Goal: Find specific page/section: Find specific page/section

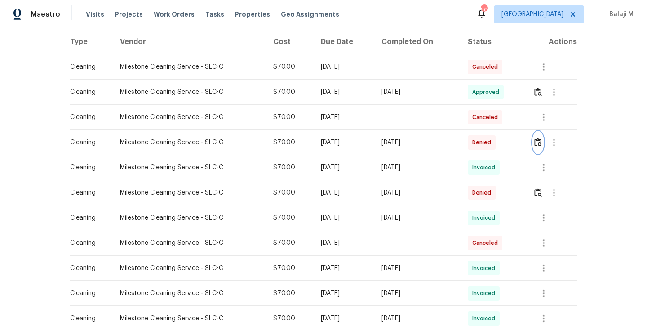
scroll to position [141, 0]
click at [537, 141] on img "button" at bounding box center [538, 141] width 8 height 9
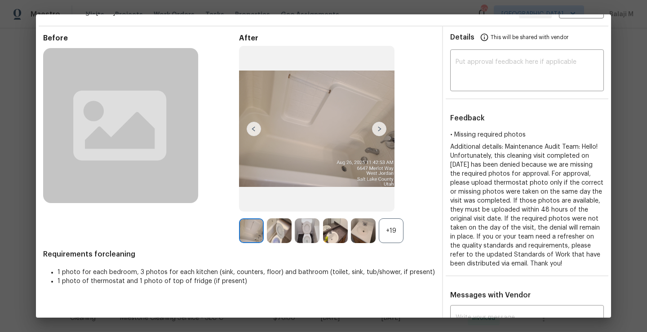
scroll to position [27, 0]
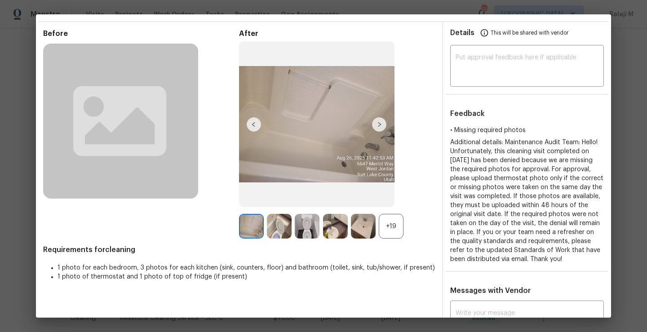
click at [395, 224] on div "+19" at bounding box center [391, 226] width 25 height 25
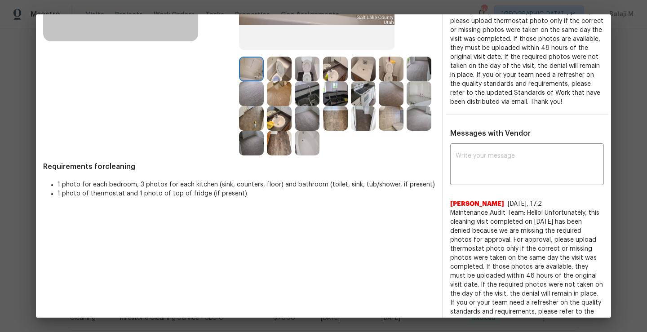
scroll to position [167, 0]
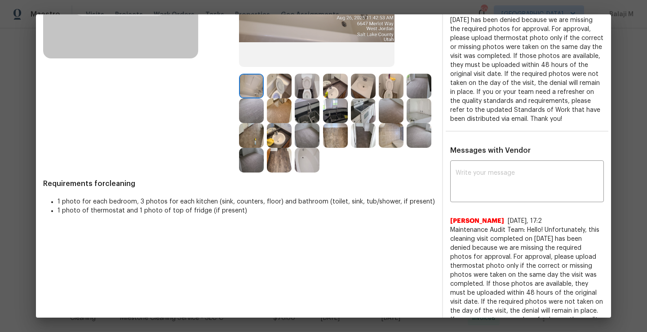
click at [319, 160] on img at bounding box center [307, 160] width 25 height 25
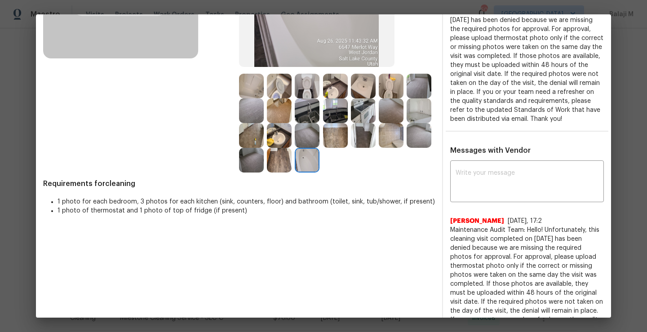
click at [292, 161] on img at bounding box center [279, 160] width 25 height 25
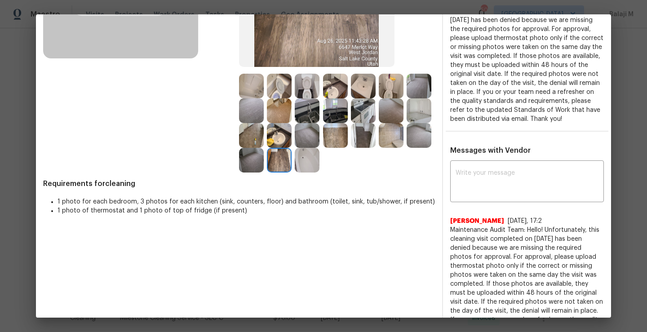
click at [264, 166] on img at bounding box center [251, 160] width 25 height 25
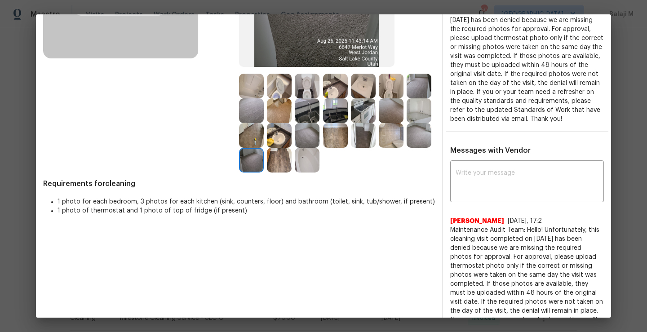
click at [406, 148] on img at bounding box center [418, 135] width 25 height 25
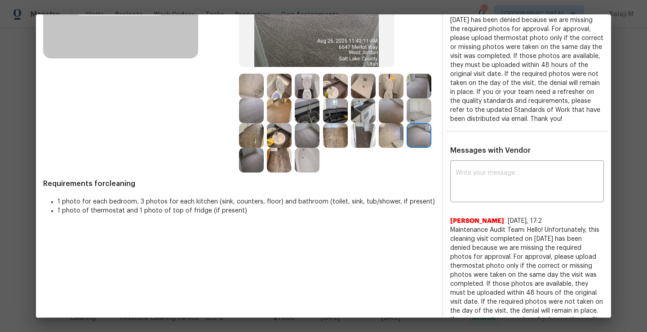
click at [379, 148] on img at bounding box center [391, 135] width 25 height 25
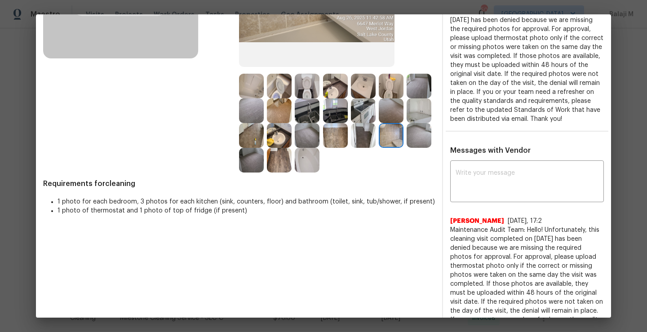
click at [351, 148] on img at bounding box center [363, 135] width 25 height 25
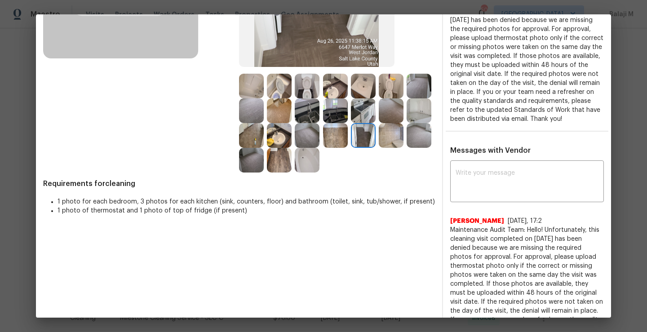
click at [379, 123] on img at bounding box center [391, 110] width 25 height 25
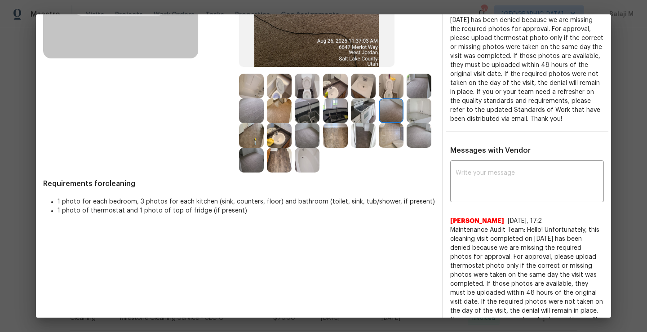
click at [406, 123] on img at bounding box center [418, 110] width 25 height 25
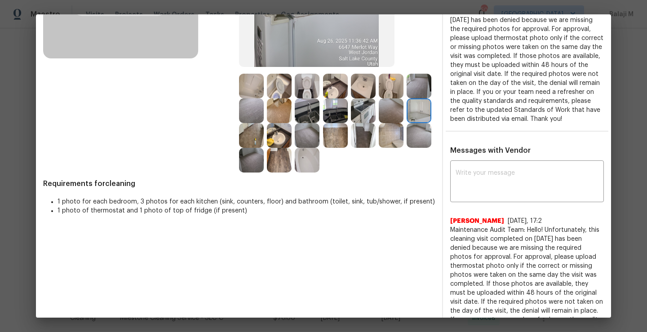
click at [264, 141] on img at bounding box center [251, 135] width 25 height 25
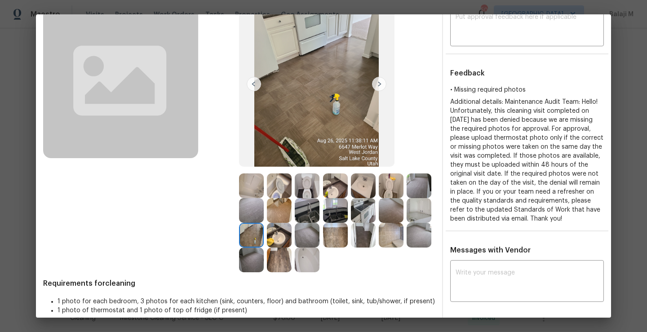
scroll to position [64, 0]
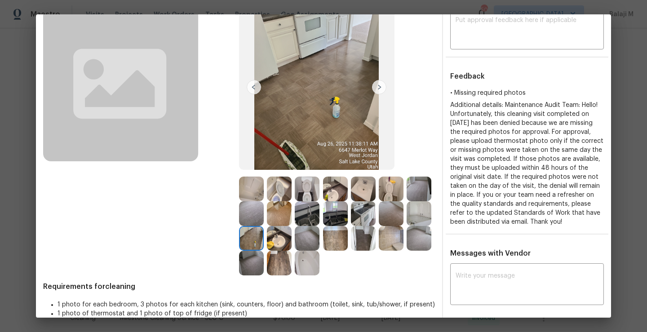
click at [406, 226] on img at bounding box center [418, 213] width 25 height 25
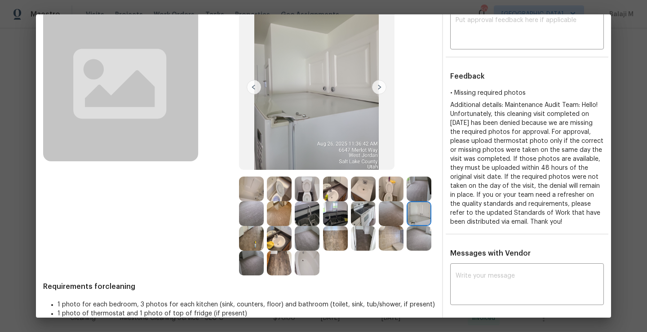
click at [406, 226] on img at bounding box center [418, 213] width 25 height 25
click at [267, 239] on div at bounding box center [253, 238] width 28 height 25
click at [292, 240] on img at bounding box center [279, 238] width 25 height 25
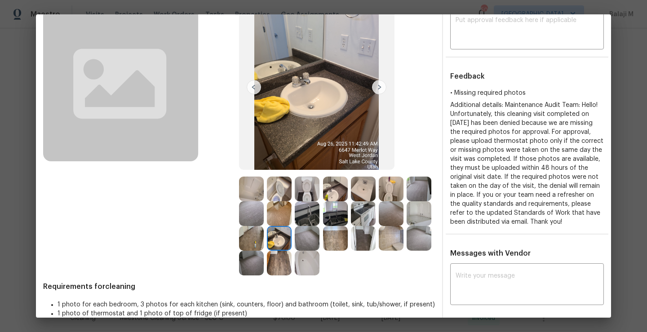
click at [319, 240] on img at bounding box center [307, 238] width 25 height 25
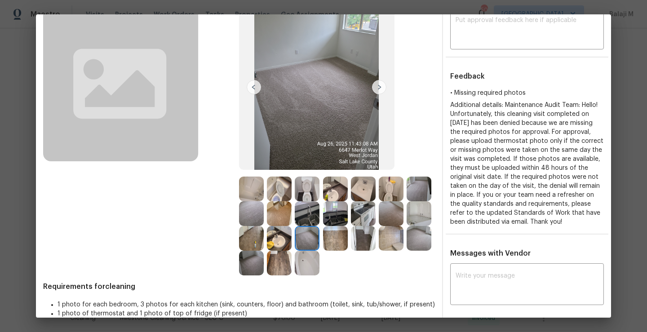
click at [348, 240] on img at bounding box center [335, 238] width 25 height 25
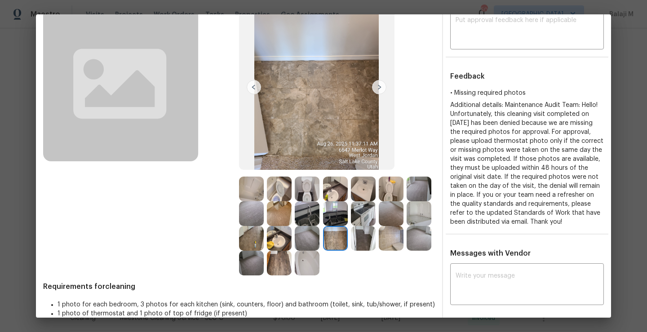
click at [348, 240] on img at bounding box center [335, 238] width 25 height 25
click at [390, 188] on img at bounding box center [391, 189] width 25 height 25
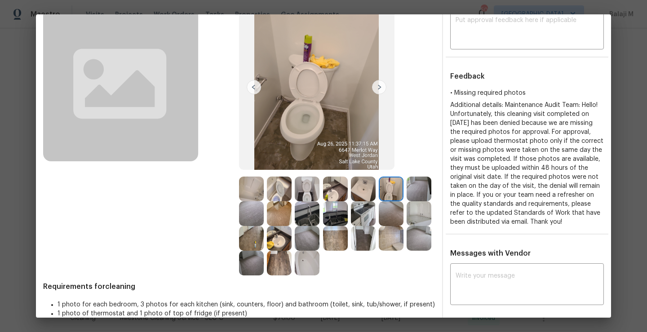
click at [302, 190] on img at bounding box center [307, 189] width 25 height 25
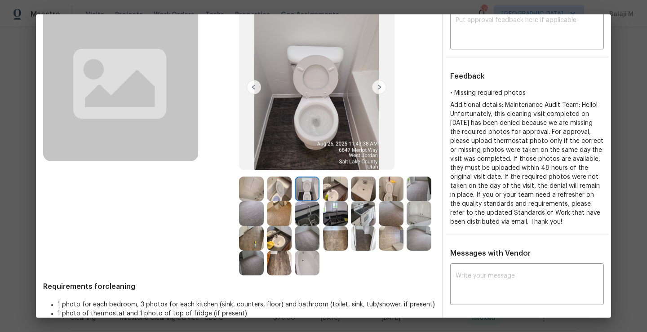
click at [278, 189] on img at bounding box center [279, 189] width 25 height 25
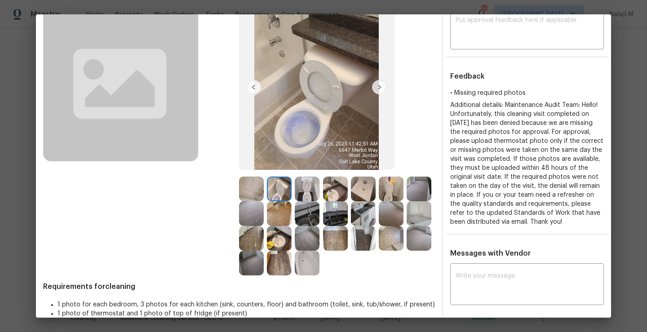
click at [339, 194] on img at bounding box center [335, 189] width 25 height 25
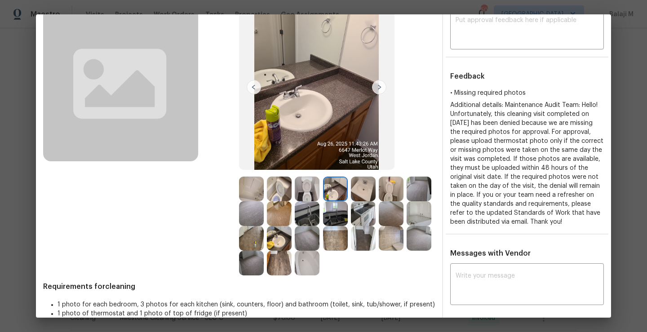
click at [304, 195] on img at bounding box center [307, 189] width 25 height 25
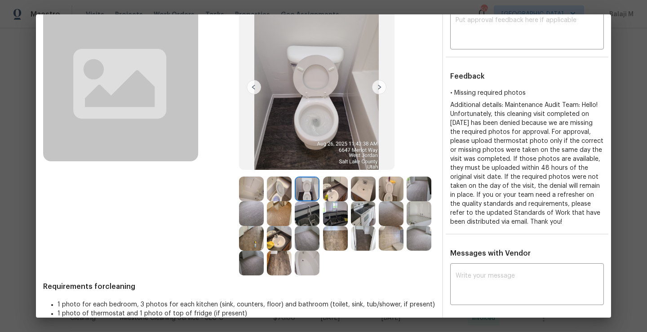
click at [323, 196] on img at bounding box center [335, 189] width 25 height 25
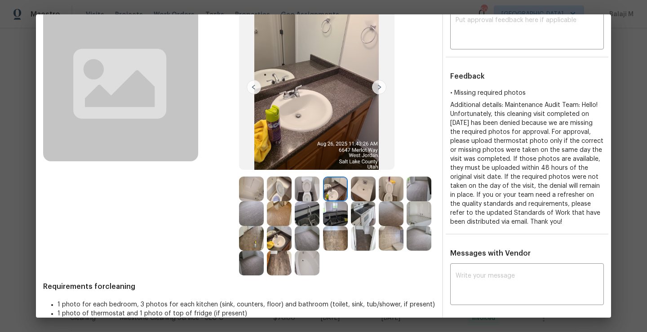
click at [340, 196] on img at bounding box center [335, 189] width 25 height 25
click at [359, 196] on img at bounding box center [363, 189] width 25 height 25
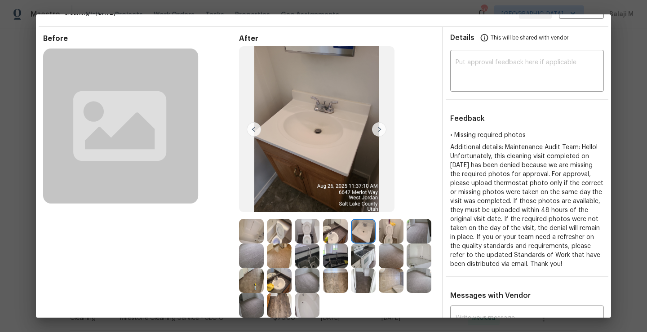
scroll to position [109, 0]
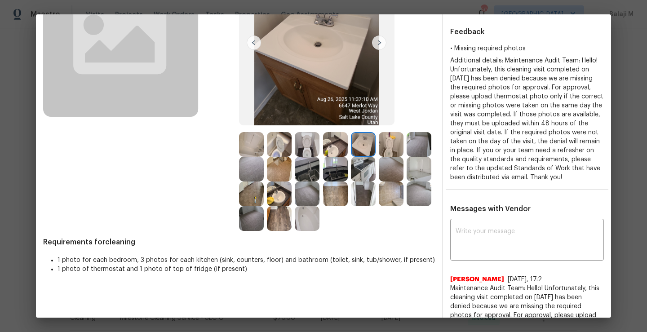
click at [406, 206] on img at bounding box center [418, 193] width 25 height 25
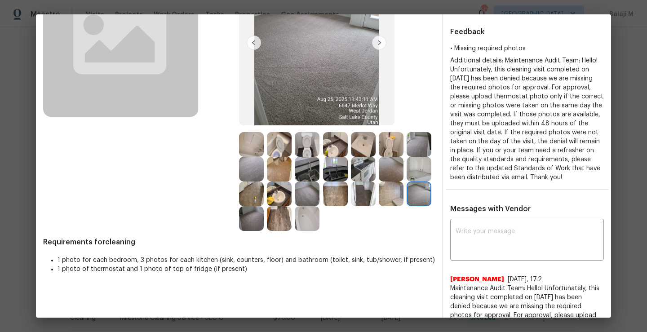
click at [379, 206] on img at bounding box center [391, 193] width 25 height 25
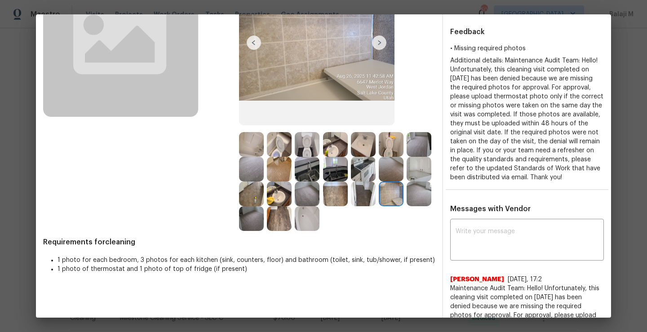
click at [351, 206] on img at bounding box center [363, 193] width 25 height 25
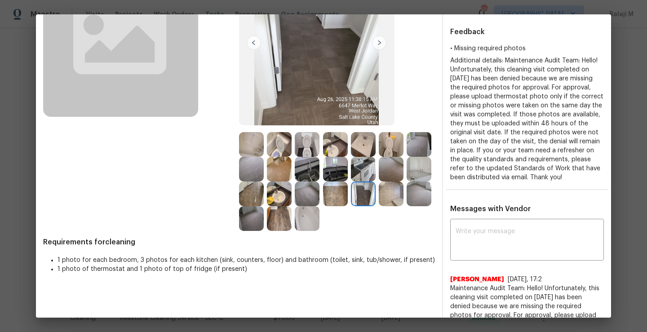
click at [319, 226] on img at bounding box center [307, 218] width 25 height 25
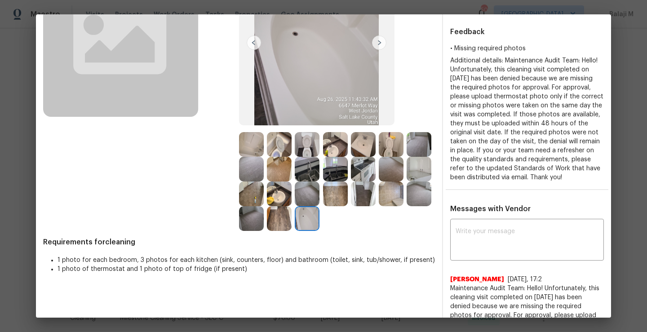
click at [319, 203] on img at bounding box center [307, 193] width 25 height 25
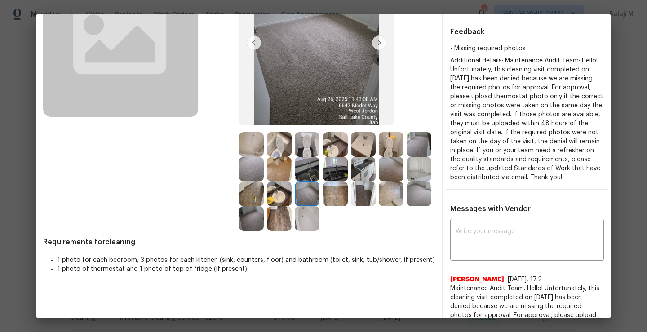
click at [292, 200] on img at bounding box center [279, 193] width 25 height 25
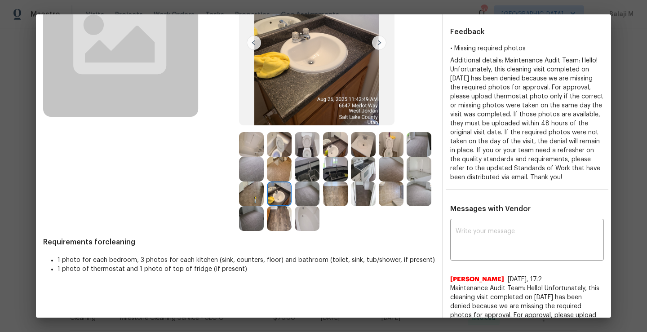
click at [292, 168] on img at bounding box center [279, 169] width 25 height 25
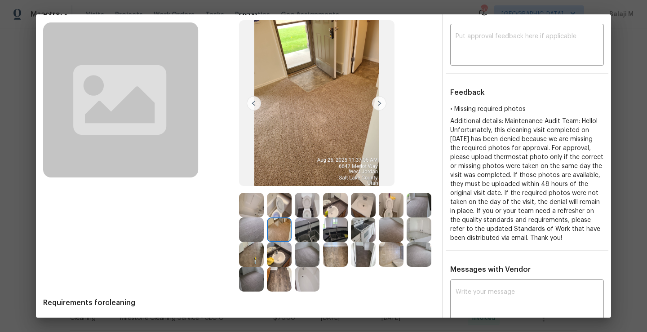
scroll to position [0, 0]
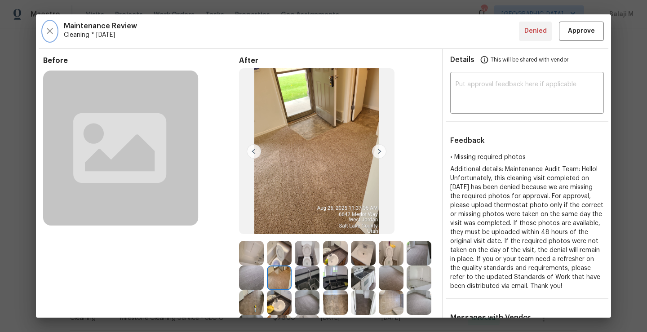
click at [45, 28] on icon "button" at bounding box center [49, 31] width 11 height 11
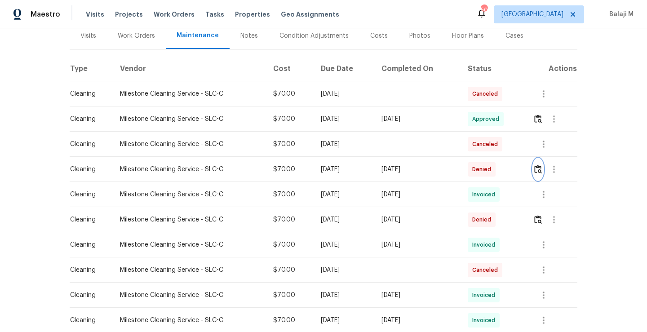
scroll to position [123, 0]
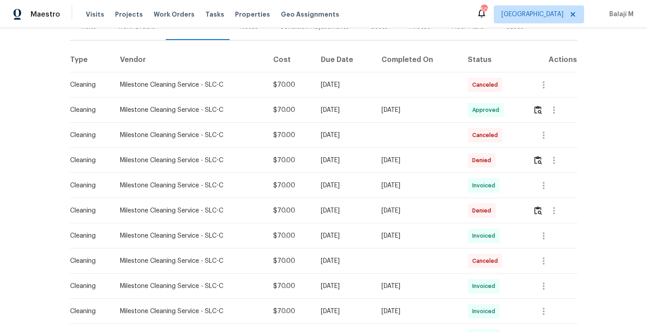
click at [408, 132] on td at bounding box center [417, 135] width 86 height 25
click at [404, 167] on td "[DATE]" at bounding box center [417, 160] width 86 height 25
click at [451, 130] on td at bounding box center [417, 135] width 86 height 25
click at [427, 136] on td at bounding box center [417, 135] width 86 height 25
click at [425, 165] on td "[DATE]" at bounding box center [417, 160] width 86 height 25
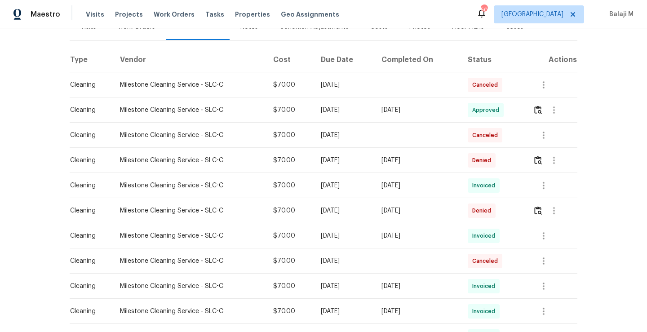
click at [414, 146] on td at bounding box center [417, 135] width 86 height 25
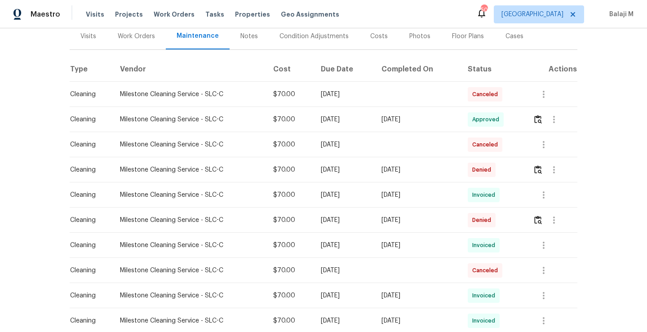
scroll to position [110, 0]
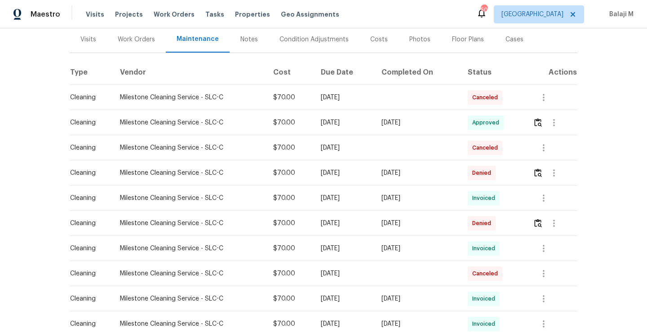
click at [412, 127] on td "[DATE]" at bounding box center [417, 122] width 86 height 25
click at [539, 126] on img "button" at bounding box center [538, 122] width 8 height 9
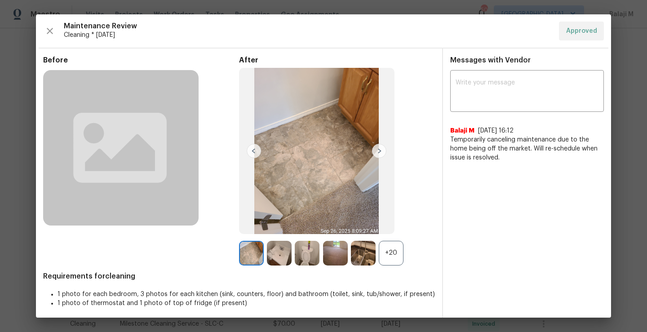
scroll to position [3, 0]
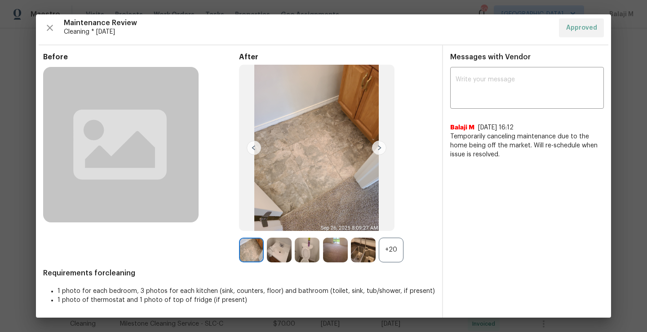
click at [388, 246] on div "+20" at bounding box center [391, 250] width 25 height 25
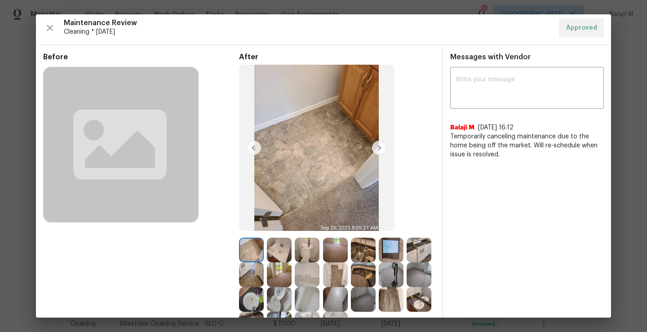
click at [284, 246] on img at bounding box center [279, 250] width 25 height 25
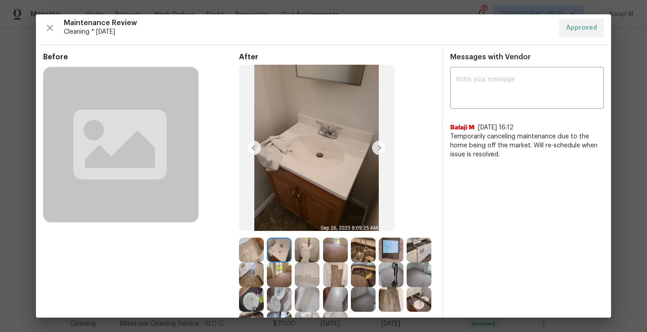
click at [298, 247] on img at bounding box center [307, 250] width 25 height 25
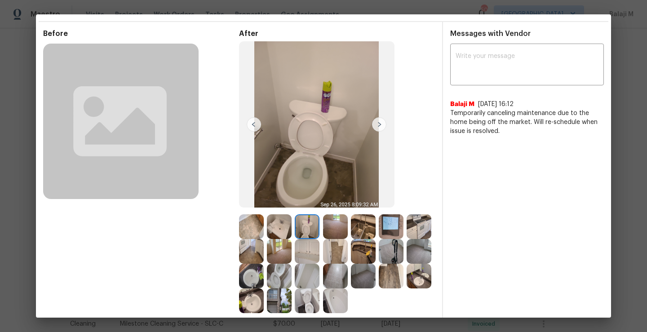
scroll to position [31, 0]
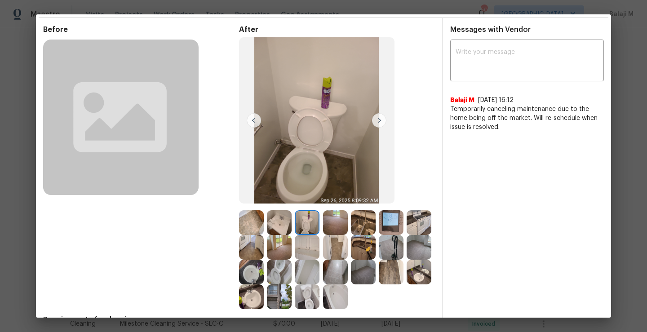
click at [323, 219] on img at bounding box center [335, 222] width 25 height 25
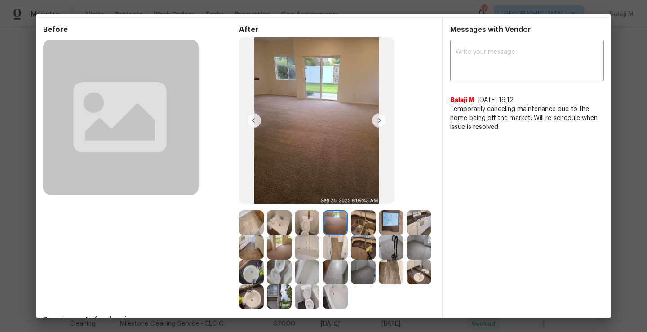
click at [351, 231] on img at bounding box center [363, 222] width 25 height 25
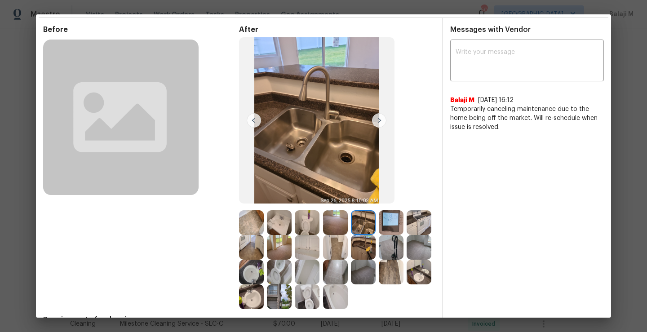
click at [357, 231] on img at bounding box center [363, 222] width 25 height 25
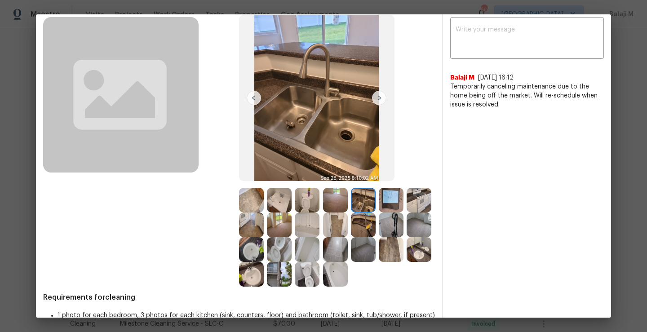
scroll to position [56, 0]
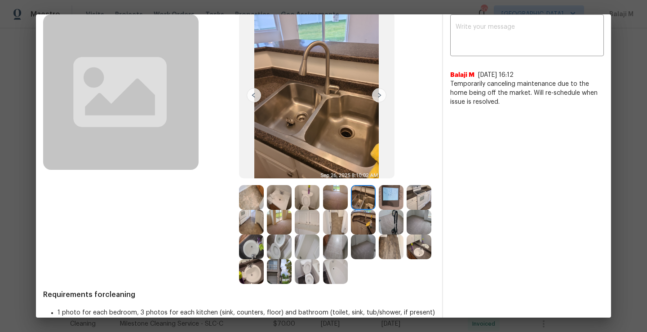
click at [395, 191] on img at bounding box center [391, 197] width 25 height 25
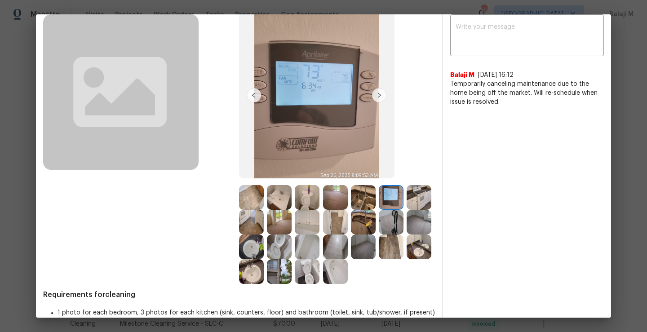
click at [406, 210] on img at bounding box center [418, 197] width 25 height 25
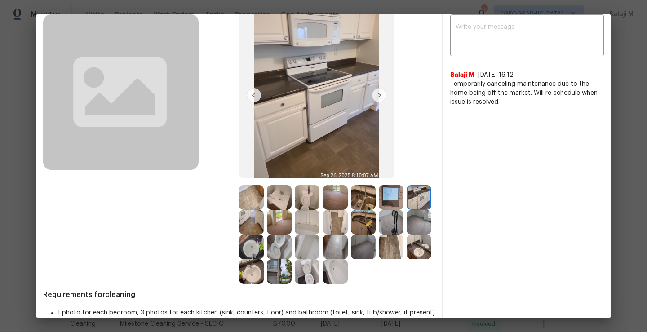
click at [264, 225] on img at bounding box center [251, 222] width 25 height 25
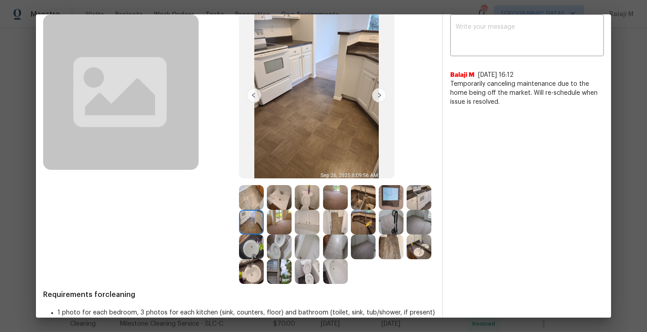
click at [292, 214] on img at bounding box center [279, 222] width 25 height 25
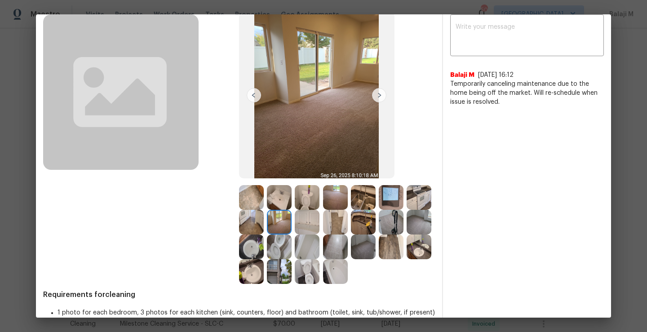
click at [319, 225] on img at bounding box center [307, 222] width 25 height 25
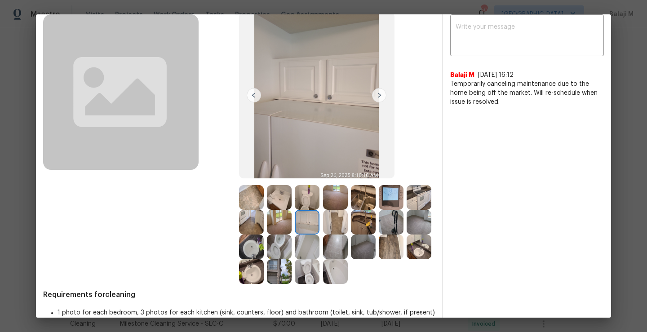
click at [348, 227] on img at bounding box center [335, 222] width 25 height 25
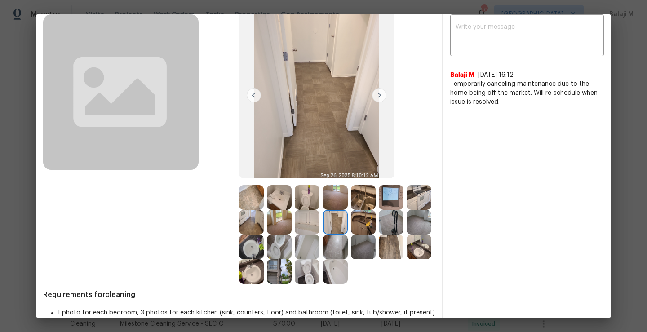
click at [348, 235] on img at bounding box center [335, 246] width 25 height 25
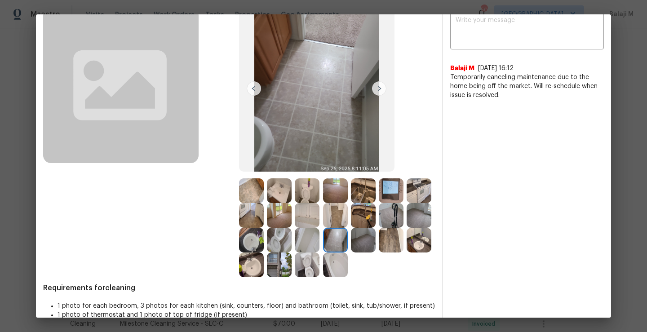
scroll to position [64, 0]
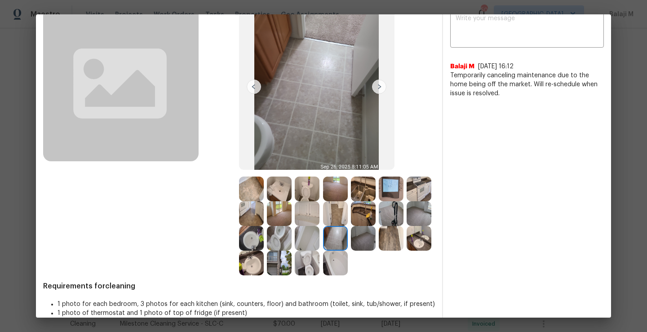
click at [351, 251] on img at bounding box center [363, 238] width 25 height 25
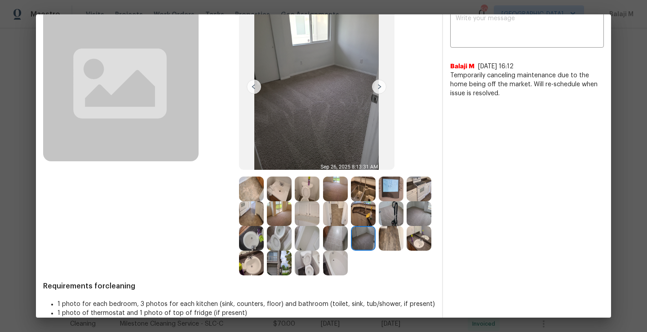
click at [379, 226] on img at bounding box center [391, 213] width 25 height 25
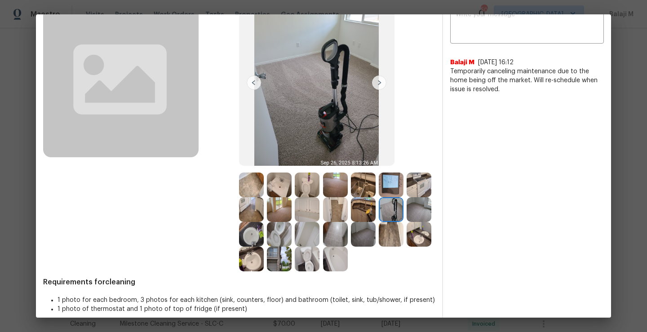
scroll to position [74, 0]
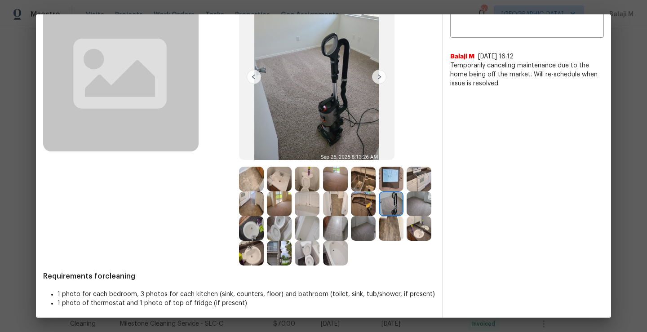
click at [406, 216] on img at bounding box center [418, 203] width 25 height 25
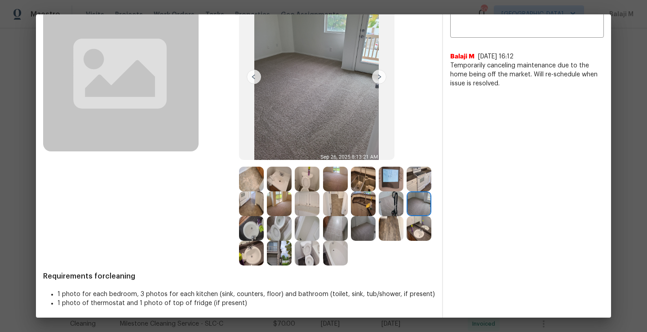
click at [264, 231] on img at bounding box center [251, 228] width 25 height 25
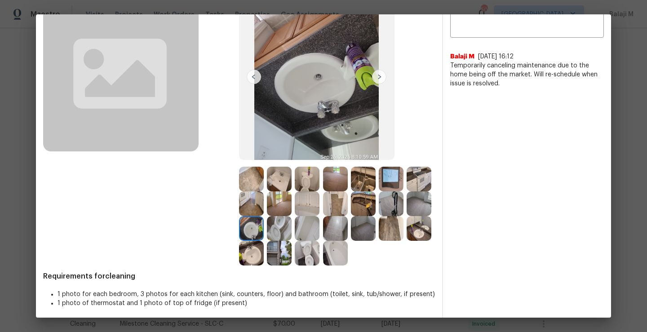
click at [292, 230] on img at bounding box center [279, 228] width 25 height 25
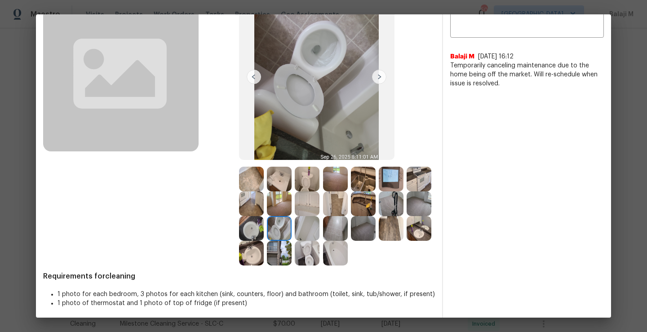
click at [319, 237] on img at bounding box center [307, 228] width 25 height 25
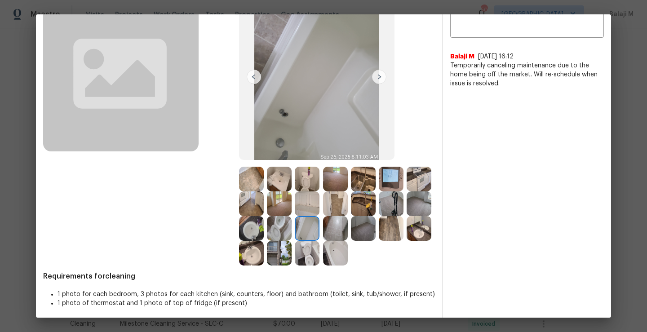
click at [348, 227] on img at bounding box center [335, 228] width 25 height 25
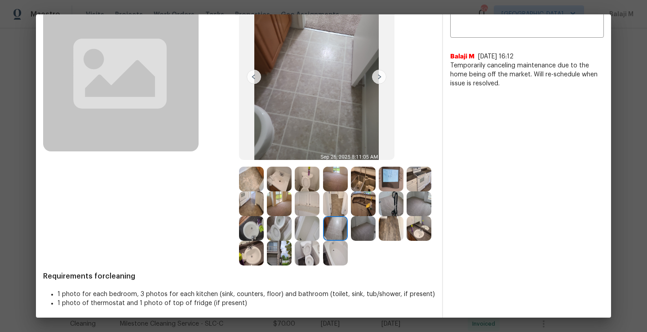
click at [348, 227] on img at bounding box center [335, 228] width 25 height 25
click at [351, 241] on img at bounding box center [363, 228] width 25 height 25
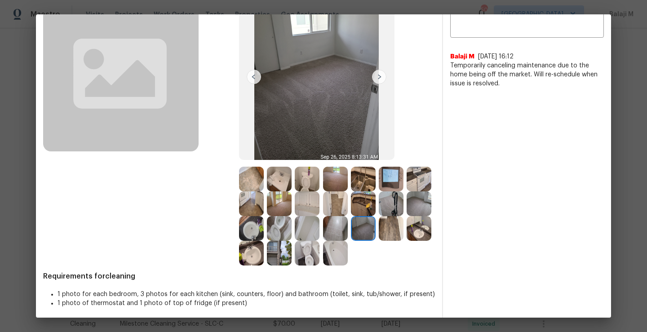
click at [379, 241] on img at bounding box center [391, 228] width 25 height 25
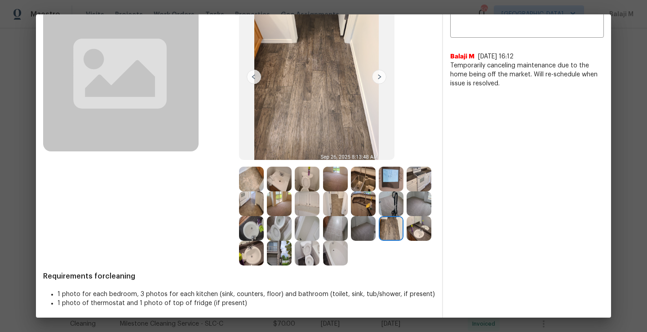
click at [406, 241] on img at bounding box center [418, 228] width 25 height 25
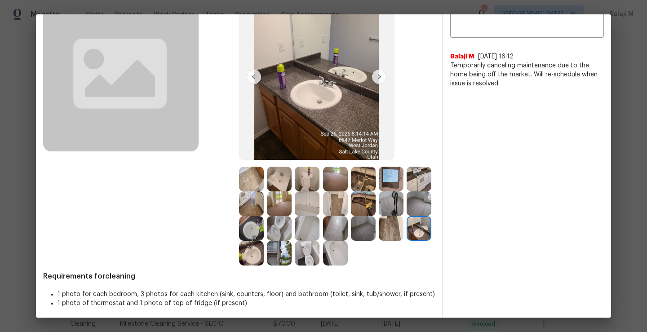
click at [264, 261] on img at bounding box center [251, 253] width 25 height 25
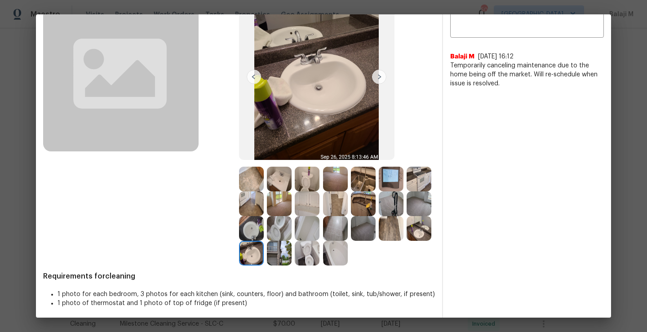
scroll to position [54, 0]
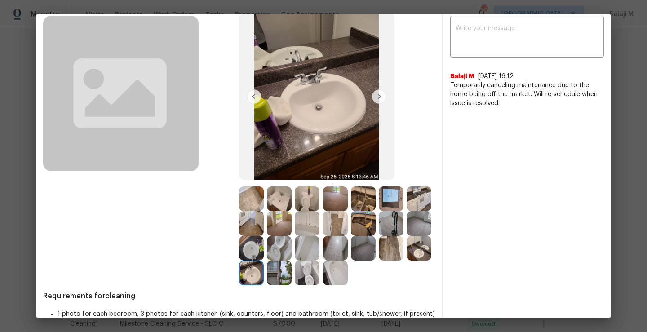
click at [292, 270] on img at bounding box center [279, 273] width 25 height 25
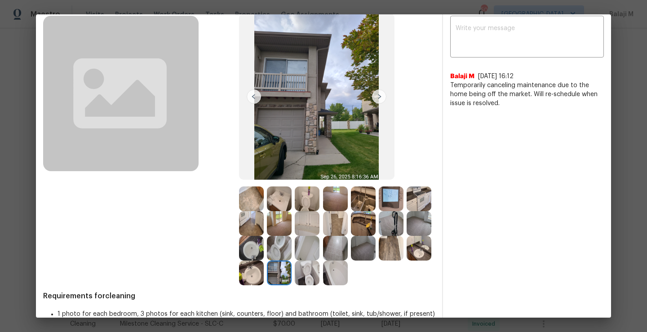
click at [319, 275] on img at bounding box center [307, 273] width 25 height 25
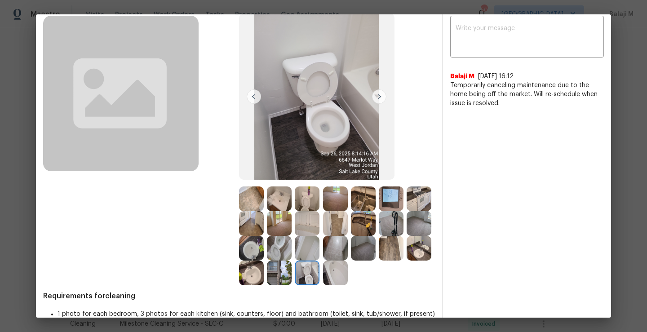
click at [323, 285] on img at bounding box center [335, 273] width 25 height 25
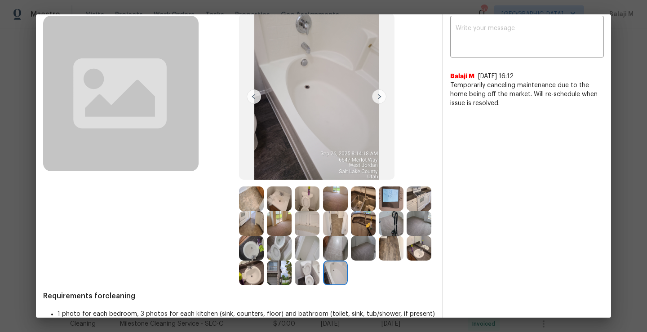
click at [253, 205] on img at bounding box center [251, 198] width 25 height 25
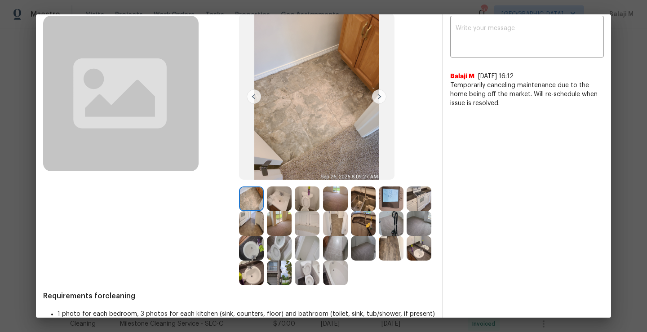
click at [276, 201] on img at bounding box center [279, 198] width 25 height 25
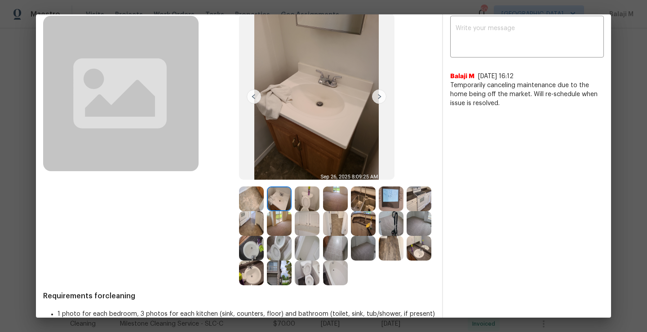
click at [316, 201] on img at bounding box center [307, 198] width 25 height 25
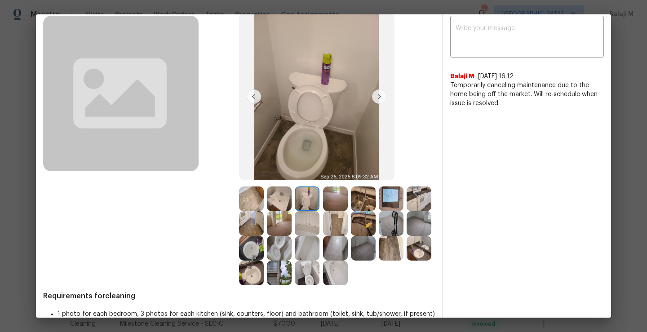
click at [340, 202] on img at bounding box center [335, 198] width 25 height 25
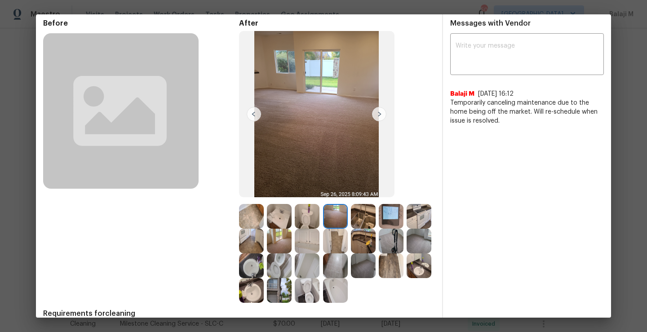
scroll to position [51, 0]
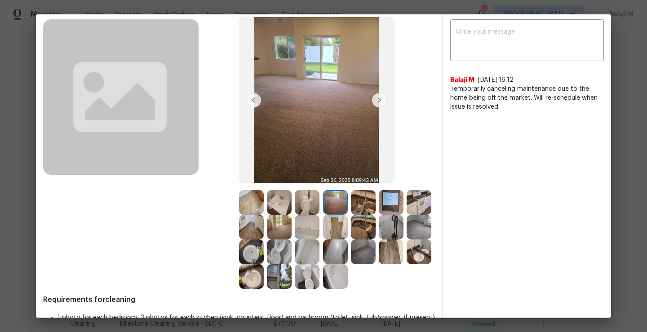
click at [335, 204] on img at bounding box center [335, 202] width 25 height 25
click at [363, 205] on img at bounding box center [363, 202] width 25 height 25
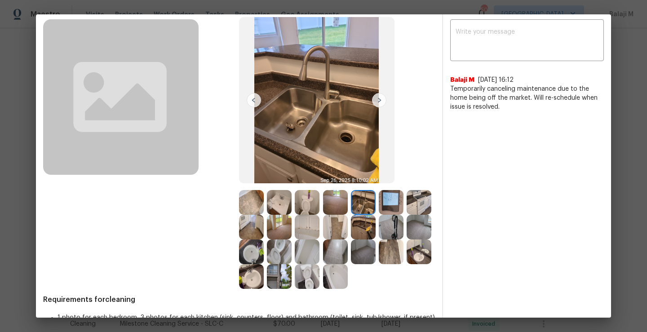
click at [375, 218] on img at bounding box center [363, 227] width 25 height 25
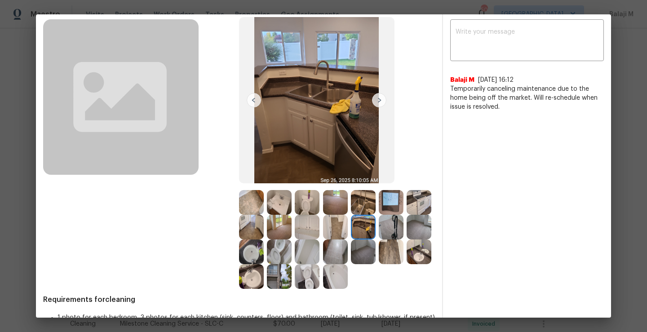
click at [385, 207] on img at bounding box center [391, 202] width 25 height 25
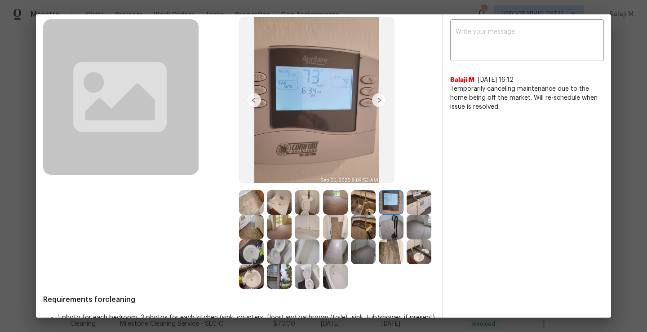
click at [375, 228] on img at bounding box center [363, 227] width 25 height 25
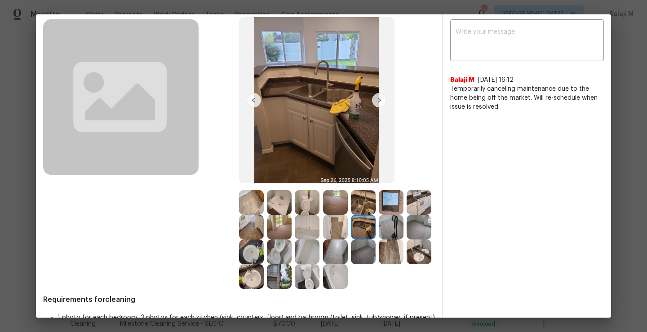
click at [348, 228] on img at bounding box center [335, 227] width 25 height 25
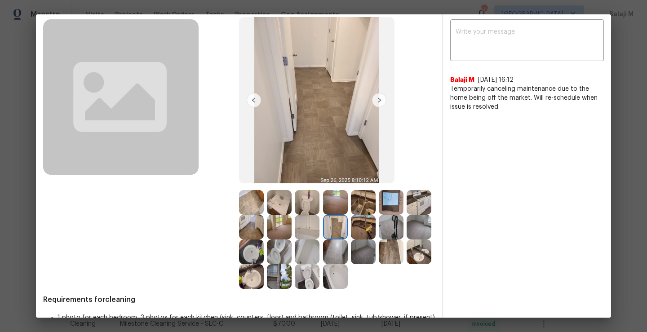
click at [319, 234] on img at bounding box center [307, 227] width 25 height 25
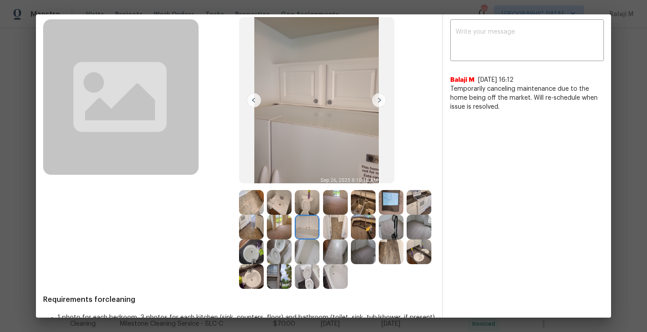
click at [292, 236] on img at bounding box center [279, 227] width 25 height 25
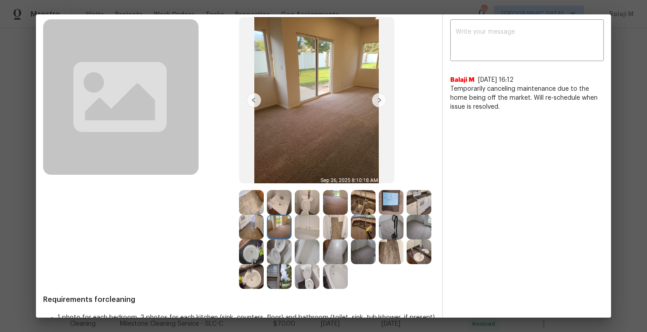
click at [264, 230] on img at bounding box center [251, 227] width 25 height 25
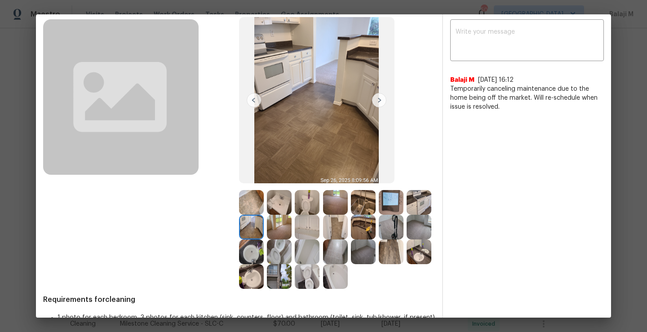
click at [406, 215] on img at bounding box center [418, 202] width 25 height 25
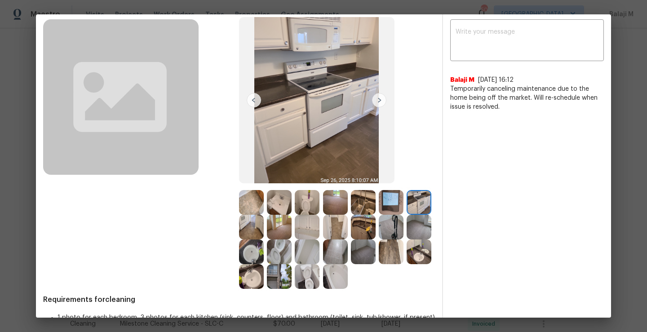
click at [243, 196] on img at bounding box center [251, 202] width 25 height 25
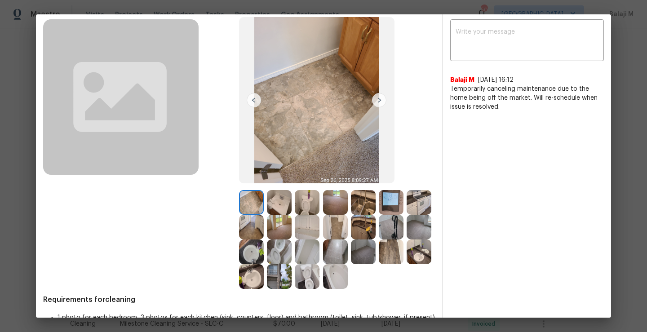
click at [379, 239] on img at bounding box center [391, 227] width 25 height 25
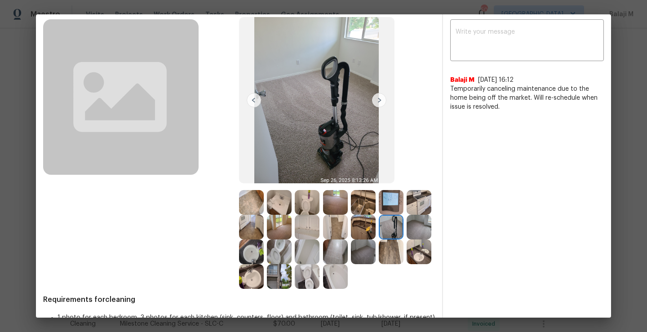
click at [406, 239] on img at bounding box center [418, 227] width 25 height 25
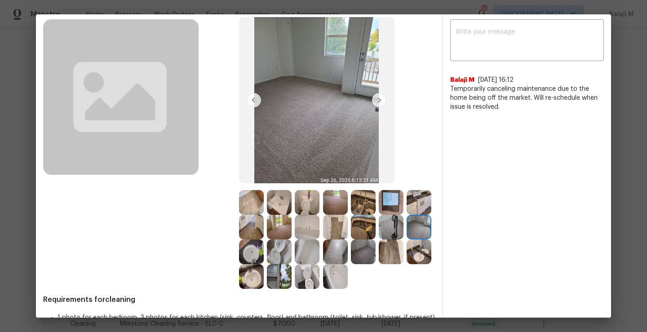
click at [264, 258] on img at bounding box center [251, 251] width 25 height 25
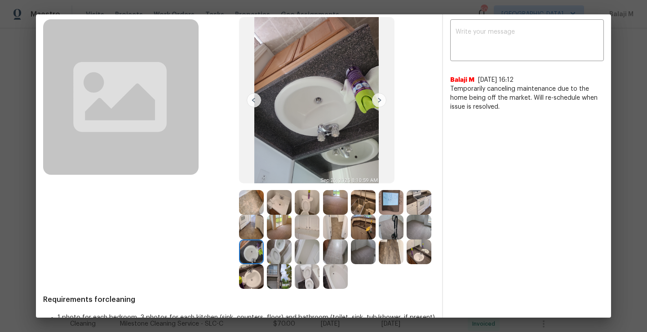
click at [292, 256] on img at bounding box center [279, 251] width 25 height 25
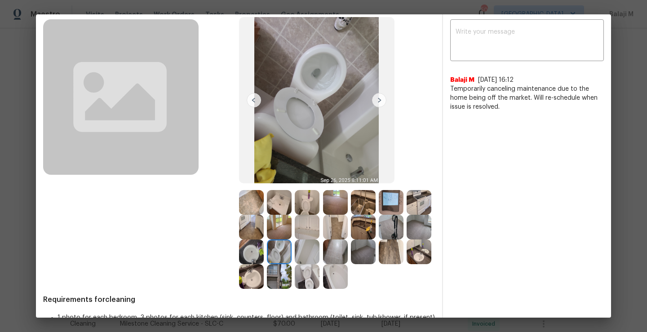
click at [292, 252] on img at bounding box center [279, 251] width 25 height 25
click at [319, 254] on img at bounding box center [307, 251] width 25 height 25
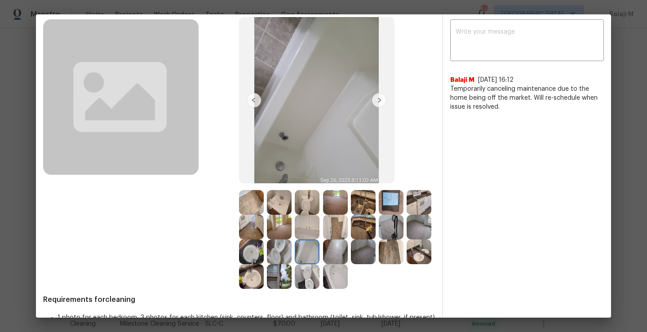
click at [348, 261] on img at bounding box center [335, 251] width 25 height 25
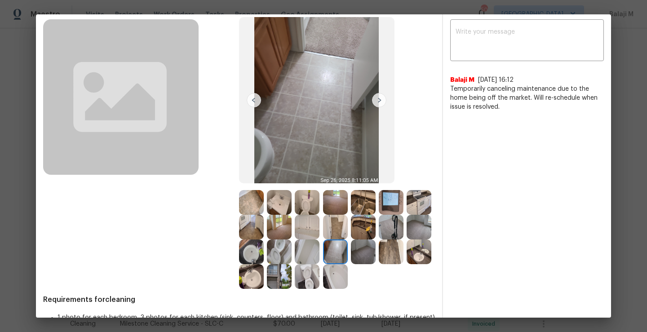
click at [322, 275] on div at bounding box center [309, 276] width 28 height 25
click at [319, 275] on img at bounding box center [307, 276] width 25 height 25
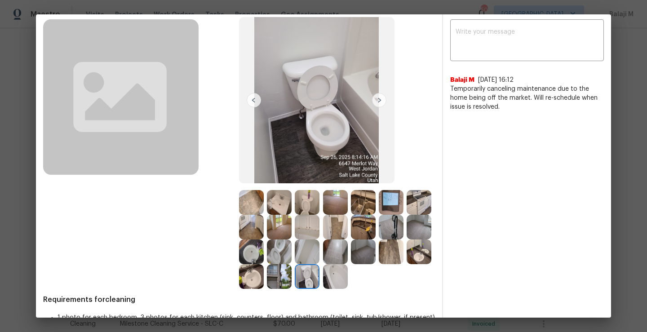
click at [292, 276] on img at bounding box center [279, 276] width 25 height 25
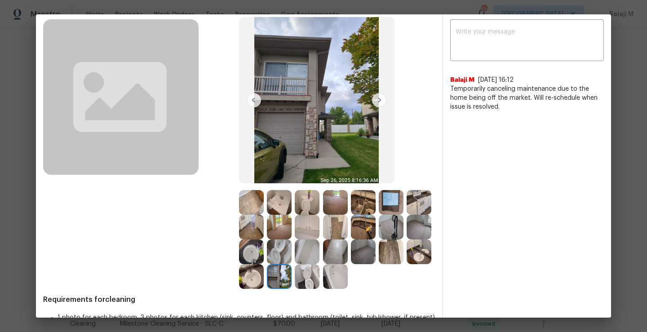
click at [406, 264] on img at bounding box center [418, 251] width 25 height 25
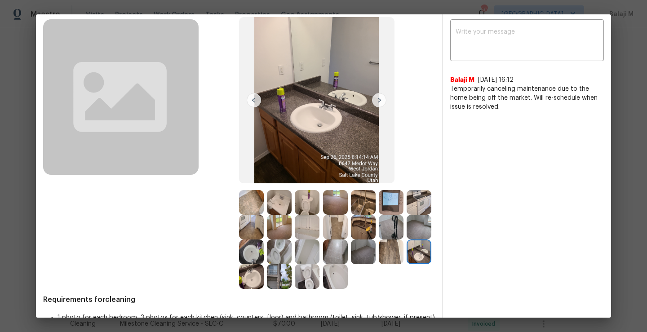
click at [379, 264] on img at bounding box center [391, 251] width 25 height 25
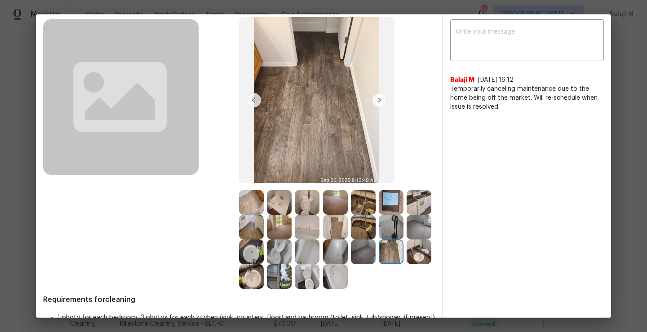
click at [351, 264] on img at bounding box center [363, 251] width 25 height 25
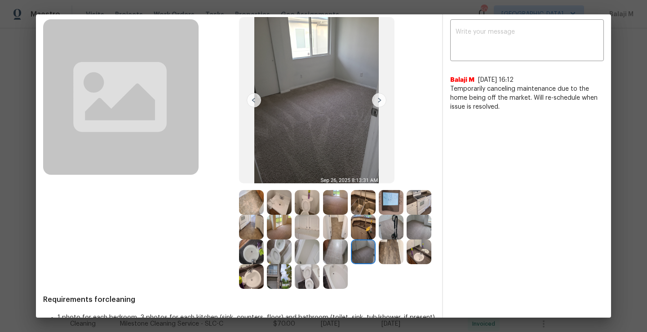
click at [323, 289] on img at bounding box center [335, 276] width 25 height 25
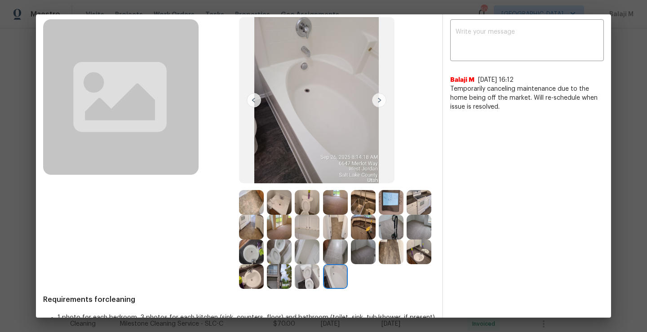
scroll to position [0, 0]
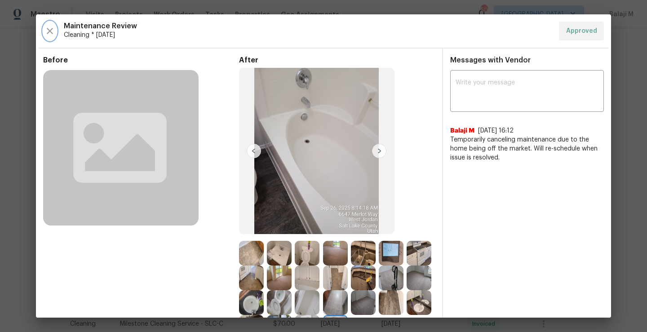
click at [50, 31] on icon "button" at bounding box center [50, 31] width 6 height 6
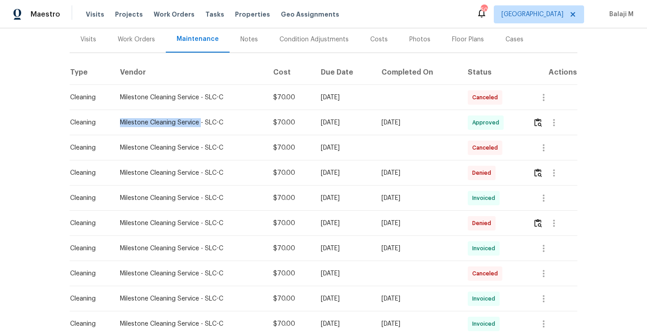
drag, startPoint x: 115, startPoint y: 120, endPoint x: 196, endPoint y: 119, distance: 81.8
click at [196, 119] on div "Milestone Cleaning Service - SLC-C" at bounding box center [189, 122] width 139 height 9
copy div "Milestone Cleaning Service"
